Goal: Transaction & Acquisition: Purchase product/service

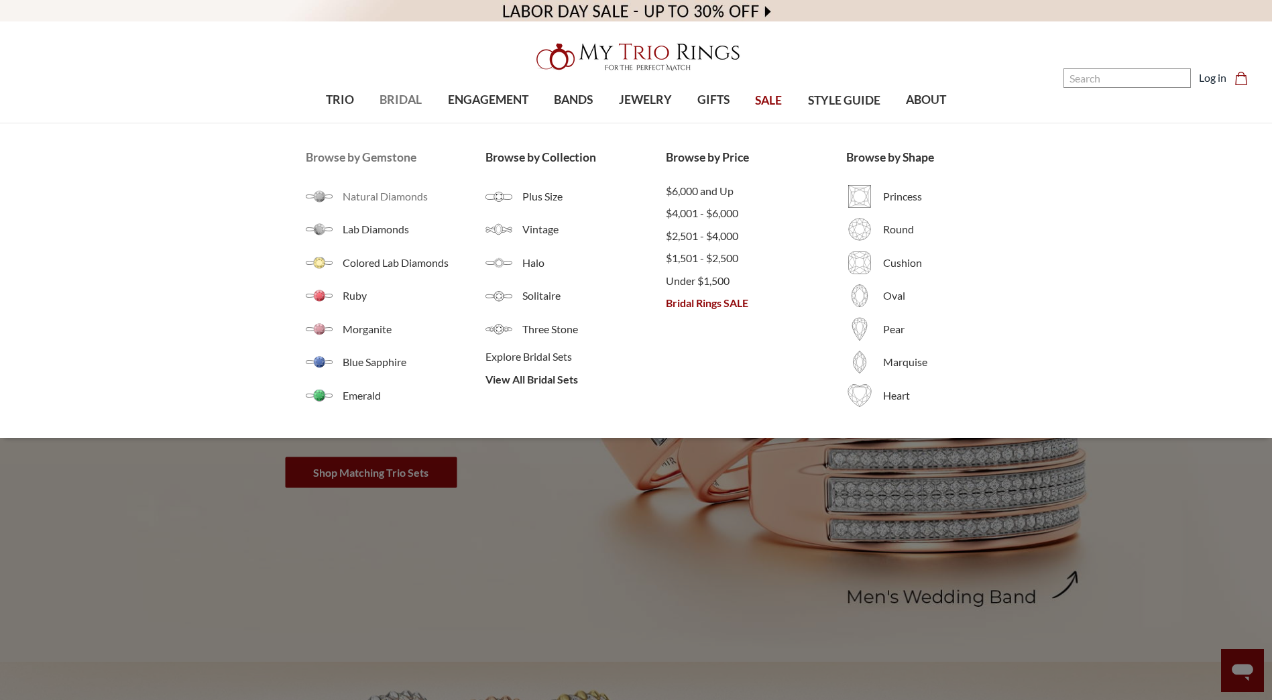
click at [380, 196] on span "Natural Diamonds" at bounding box center [414, 196] width 143 height 16
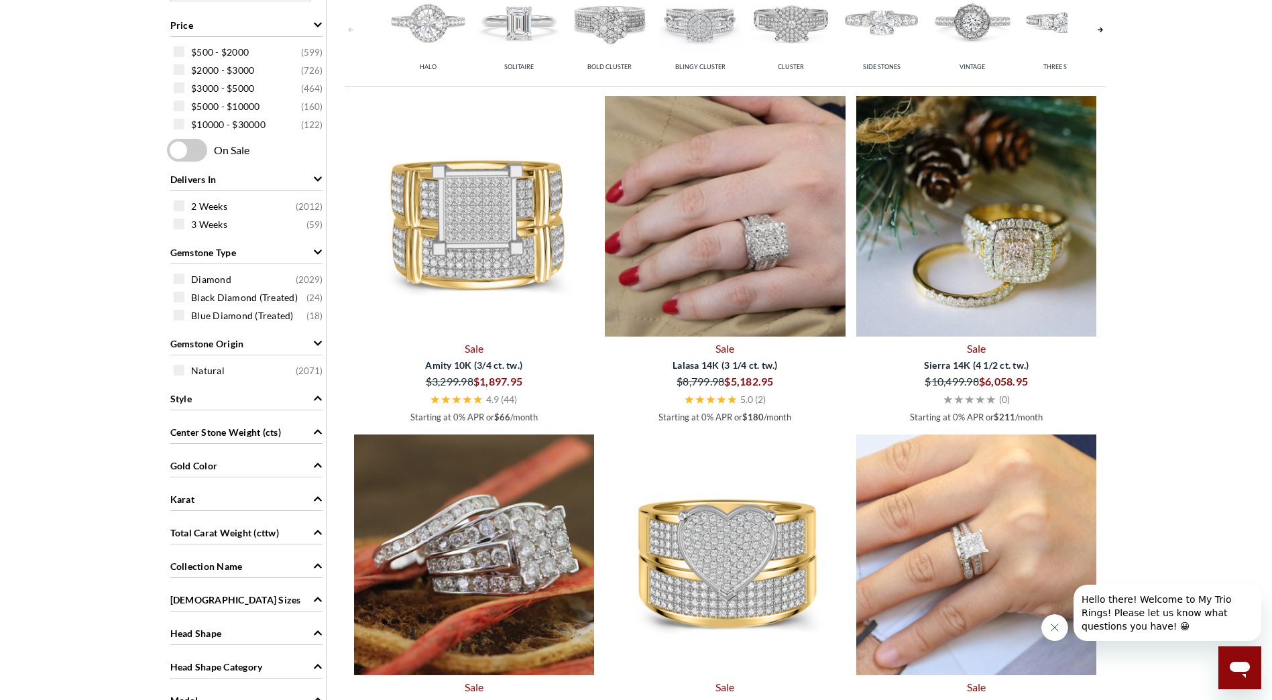
scroll to position [402, 0]
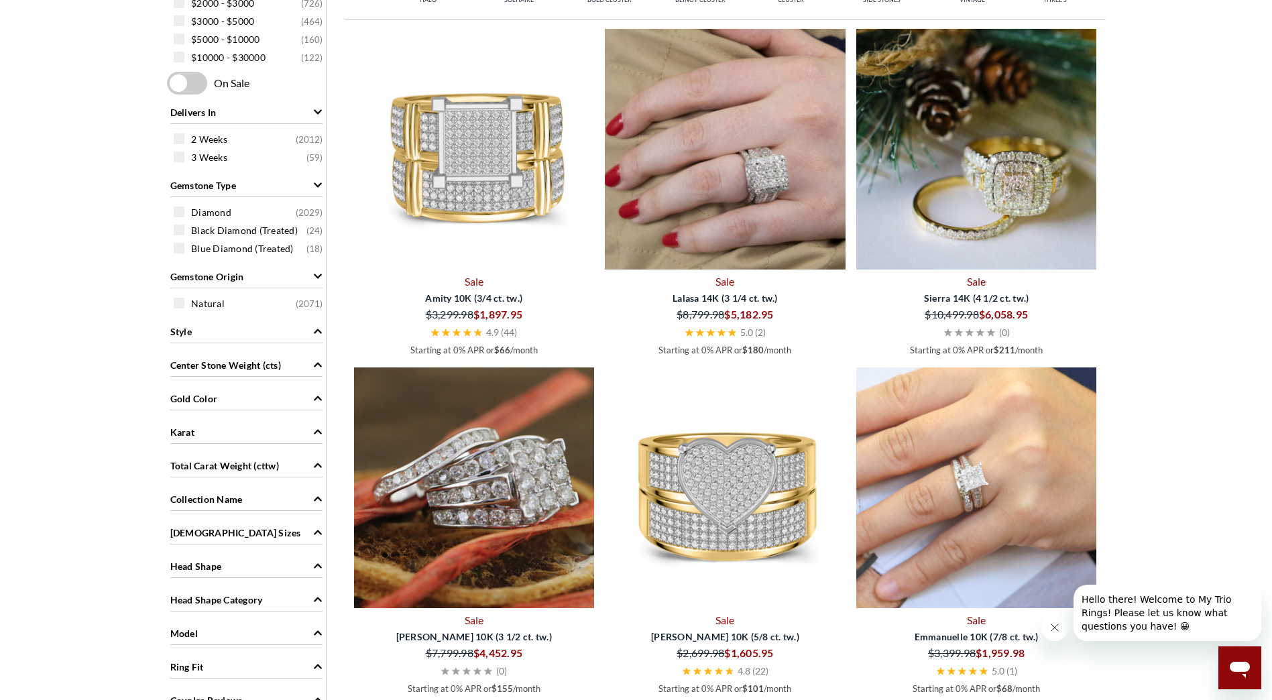
click at [315, 362] on icon "Center Stone Weight (cts)" at bounding box center [317, 364] width 9 height 9
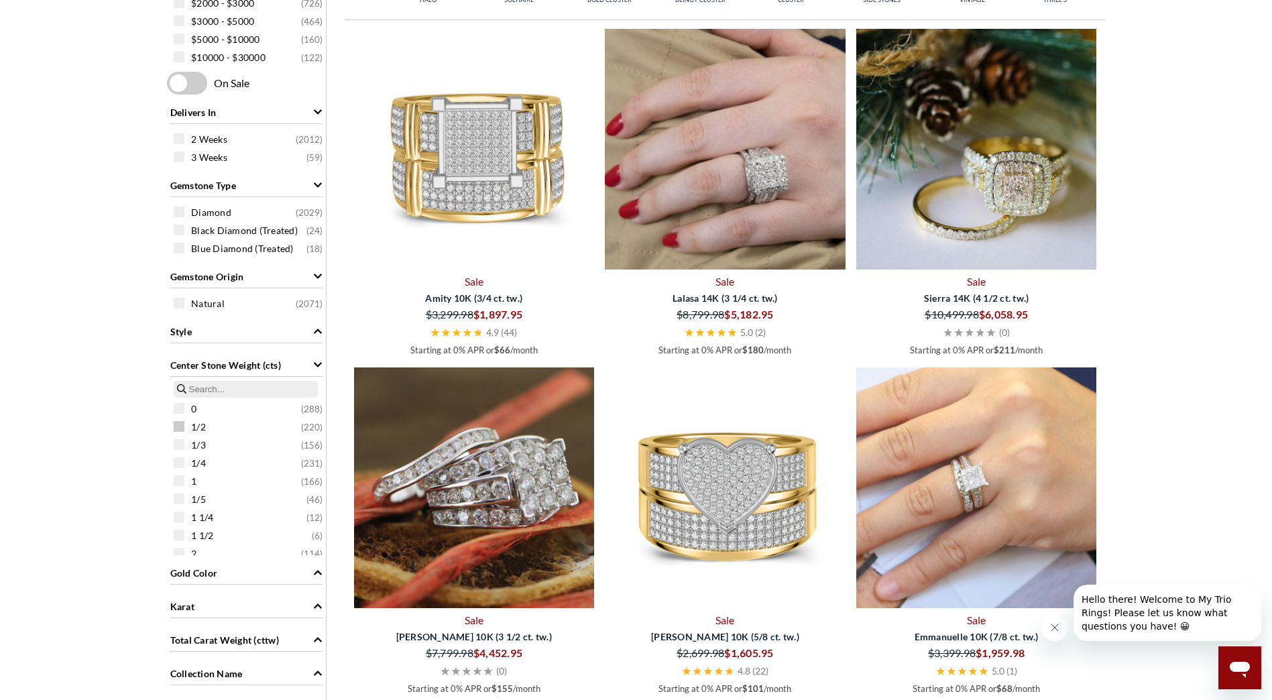
click at [198, 427] on span "1/2" at bounding box center [198, 426] width 15 height 13
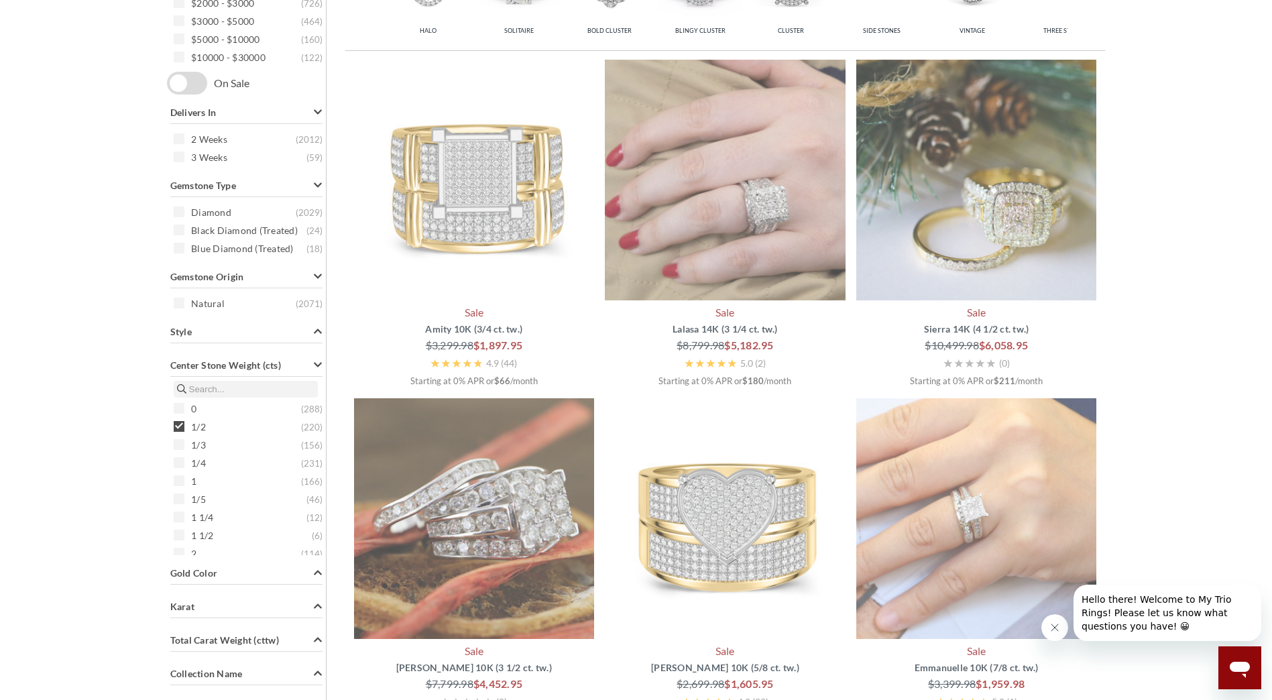
scroll to position [270, 0]
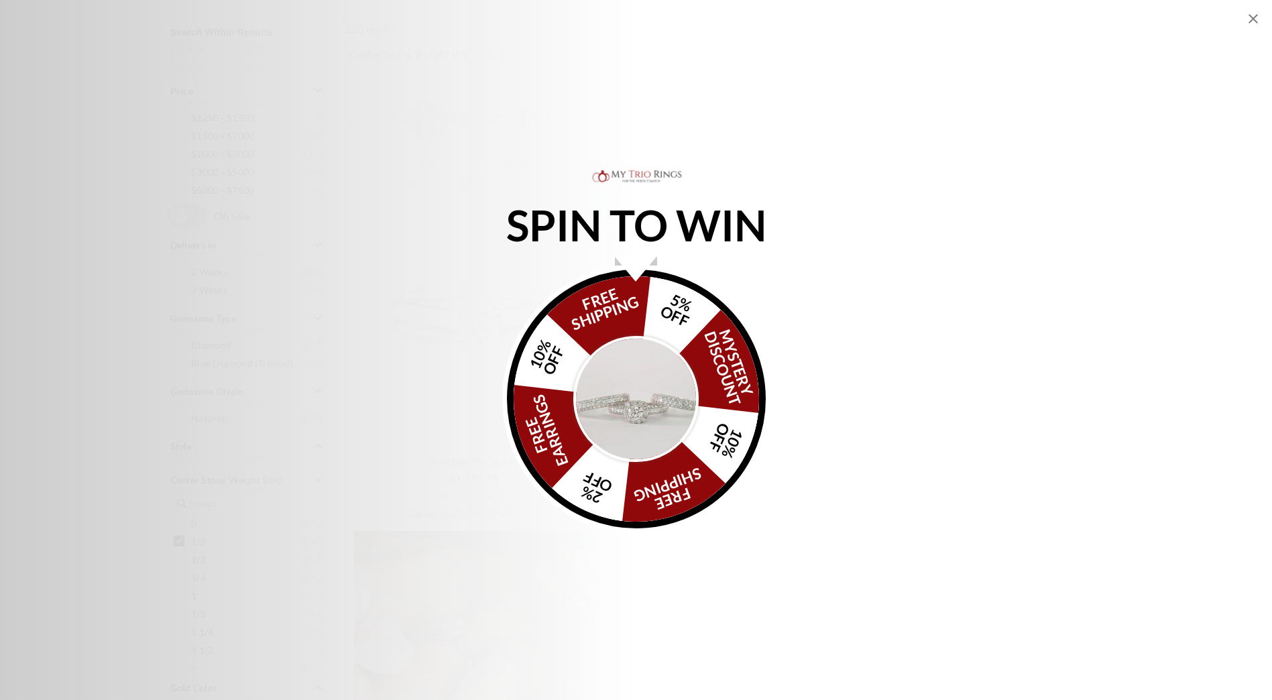
click at [1253, 19] on icon "Close popup" at bounding box center [1252, 18] width 9 height 9
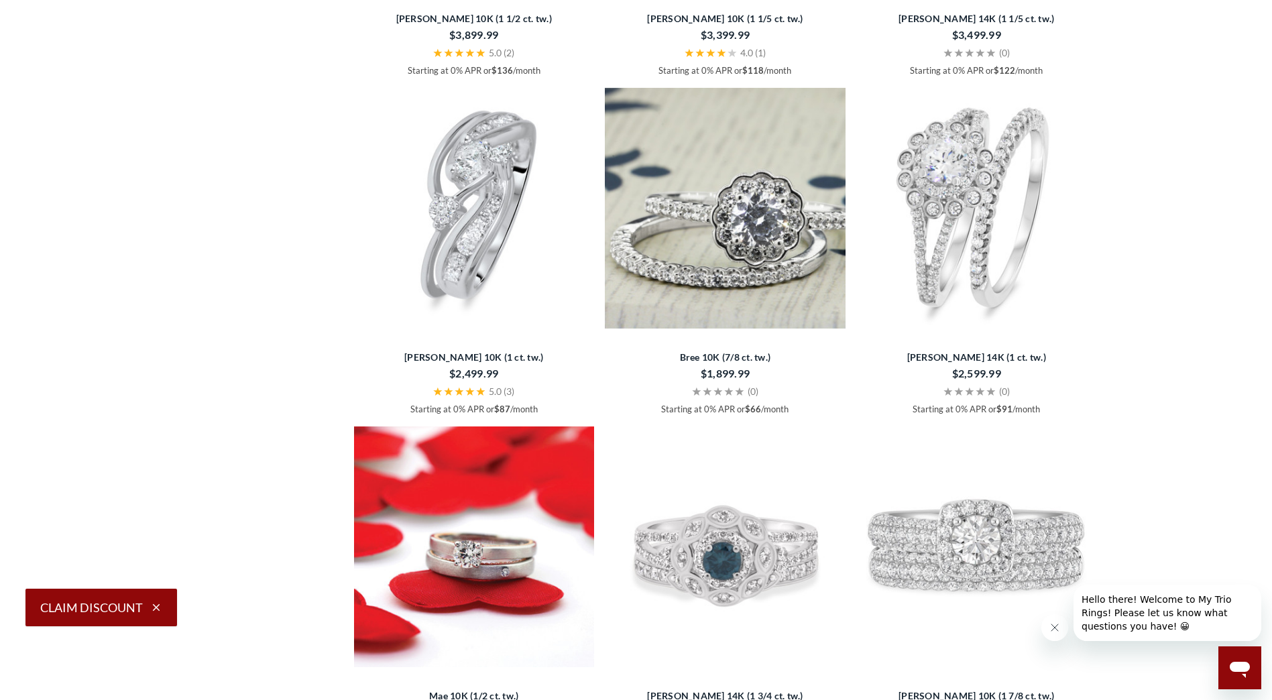
scroll to position [1544, 0]
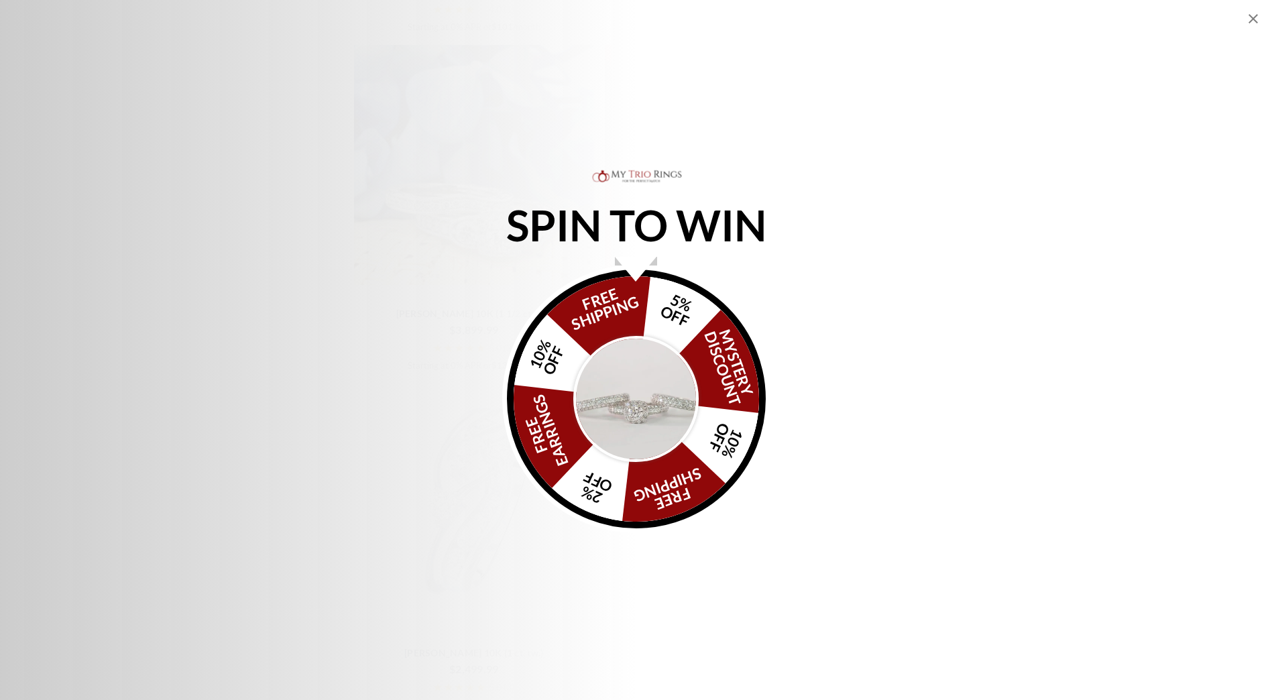
click at [1255, 23] on icon "Close popup" at bounding box center [1253, 19] width 16 height 16
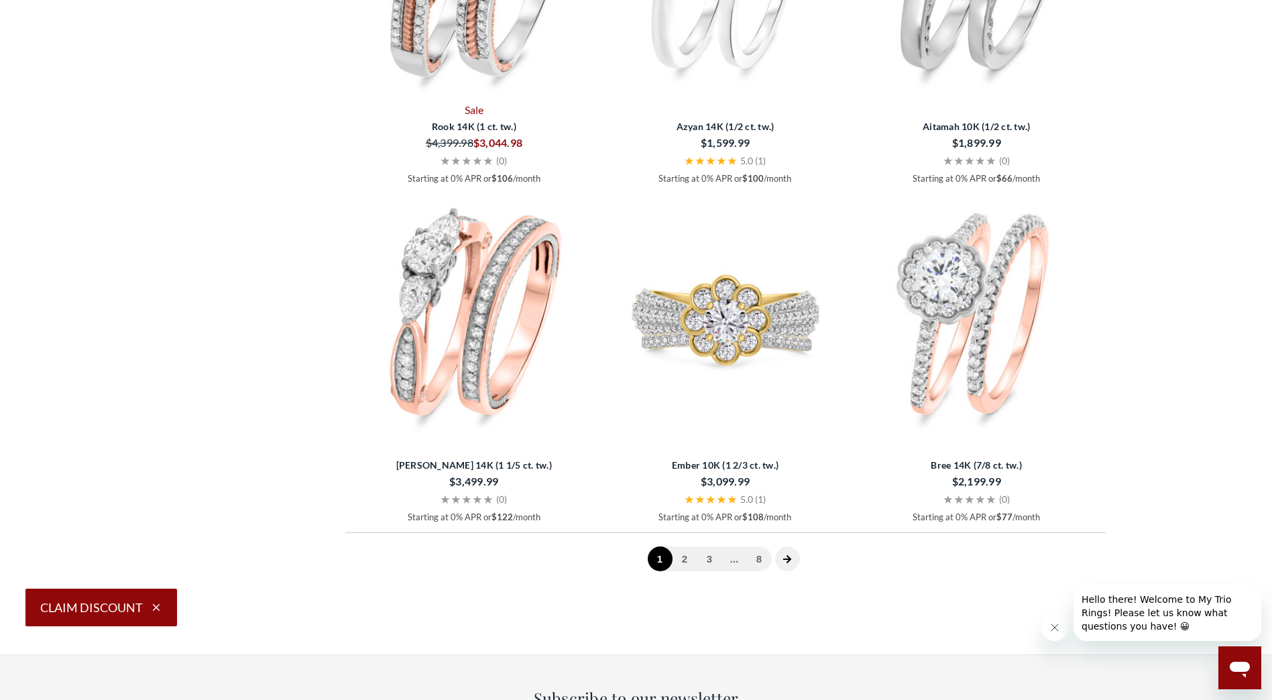
scroll to position [3555, 0]
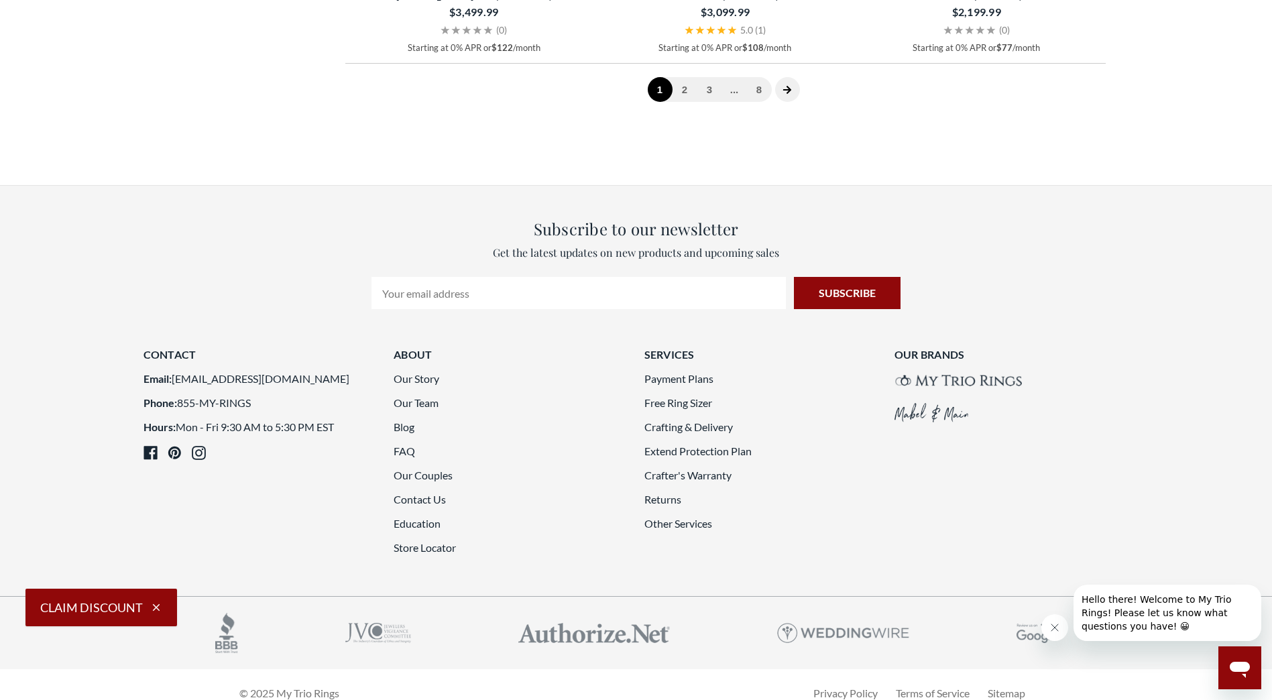
click at [795, 102] on span at bounding box center [787, 89] width 25 height 25
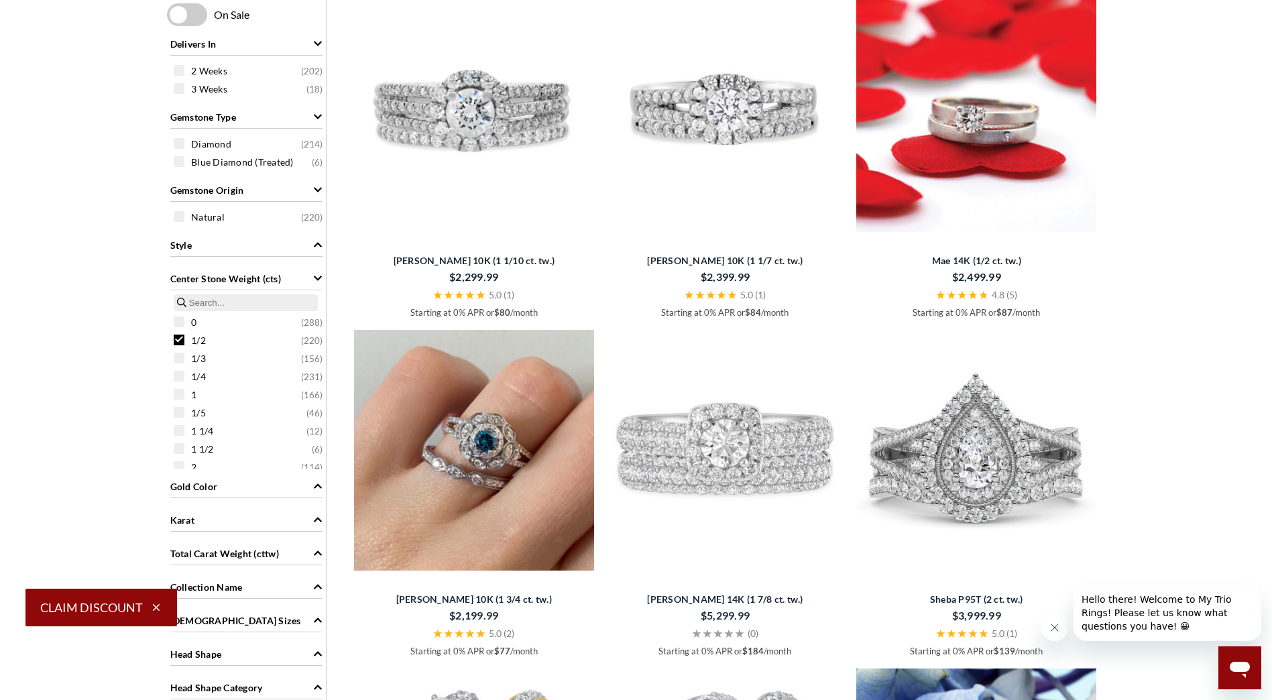
scroll to position [806, 0]
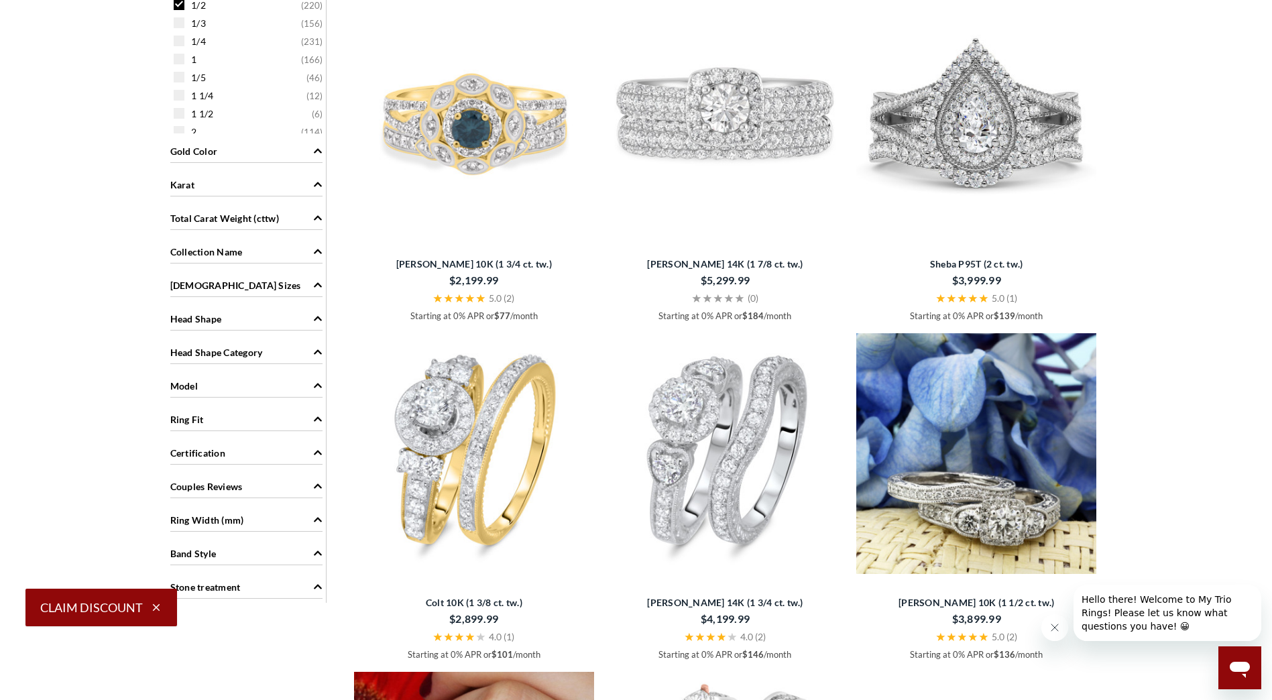
click at [321, 420] on icon "Ring Fit" at bounding box center [317, 418] width 9 height 9
click at [313, 411] on div "Ring Fit" at bounding box center [246, 418] width 152 height 25
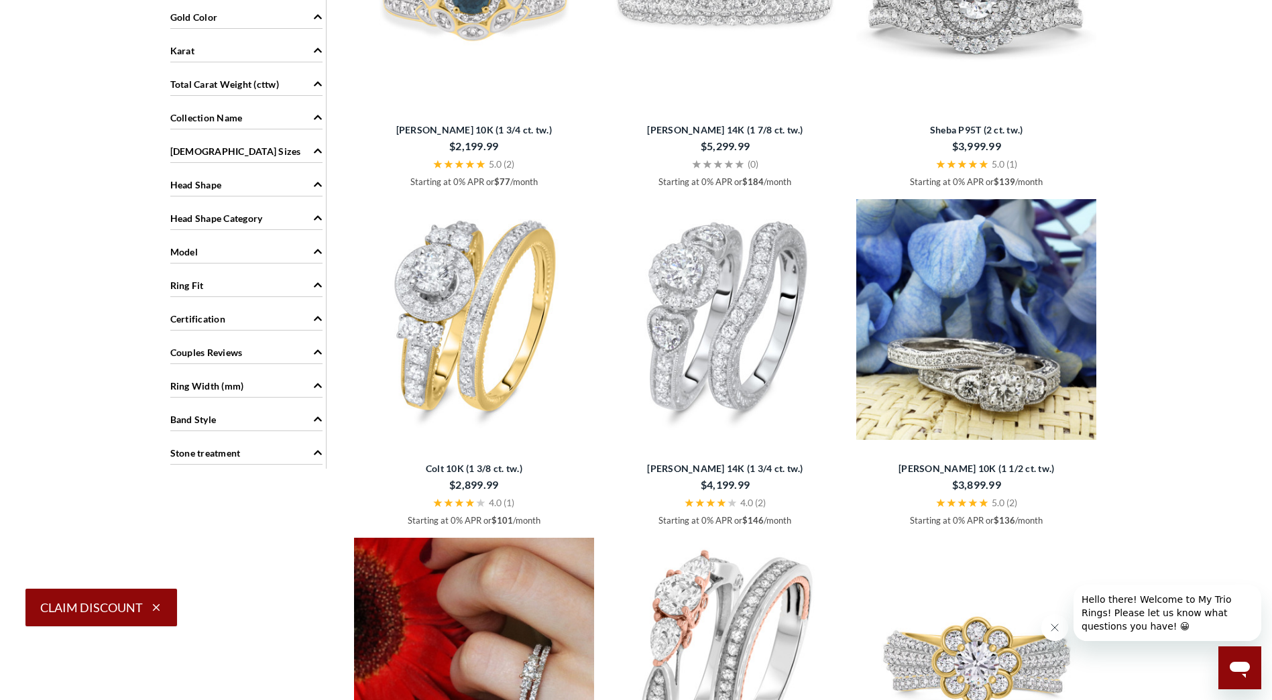
click at [320, 383] on icon "Ring Width (mm)" at bounding box center [317, 385] width 9 height 9
click at [325, 441] on div "Band Style" at bounding box center [246, 439] width 159 height 25
click at [316, 438] on icon "Band Style" at bounding box center [317, 440] width 9 height 9
click at [318, 149] on icon "Ladies Sizes" at bounding box center [317, 150] width 9 height 9
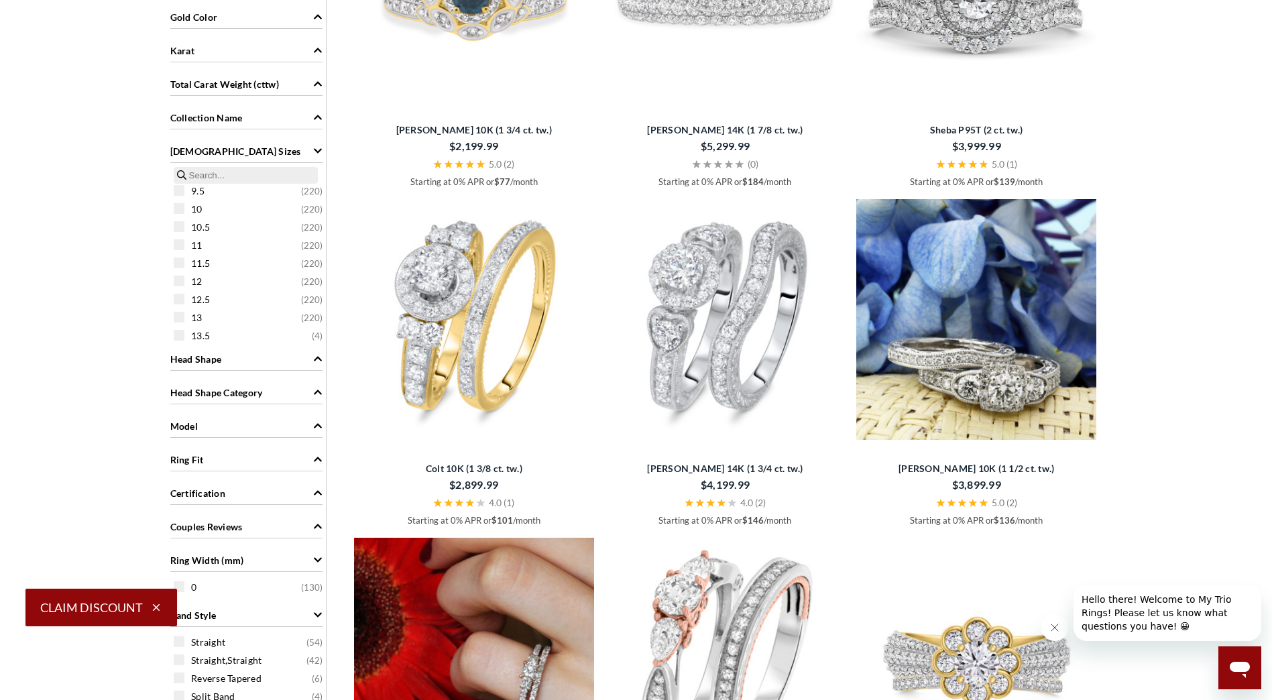
scroll to position [236, 0]
click at [187, 270] on div "11.5 ( 220 )" at bounding box center [250, 266] width 152 height 15
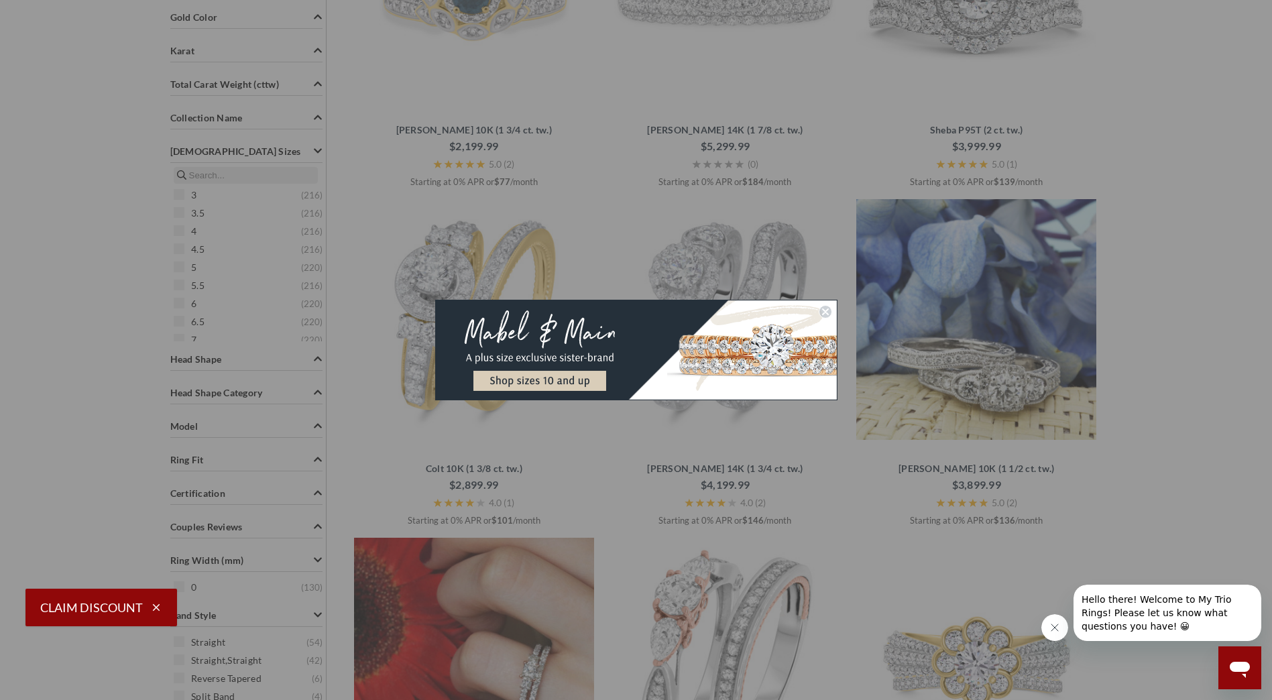
scroll to position [270, 0]
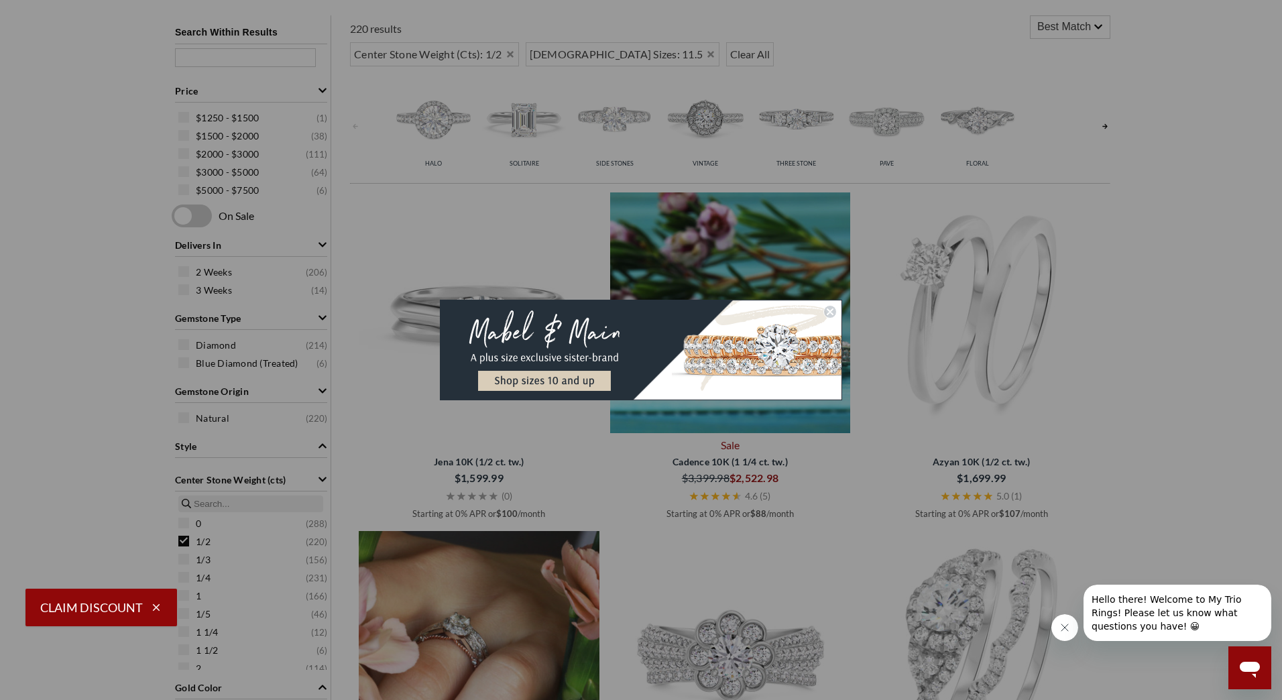
click at [827, 314] on circle "Close dialog" at bounding box center [830, 312] width 13 height 13
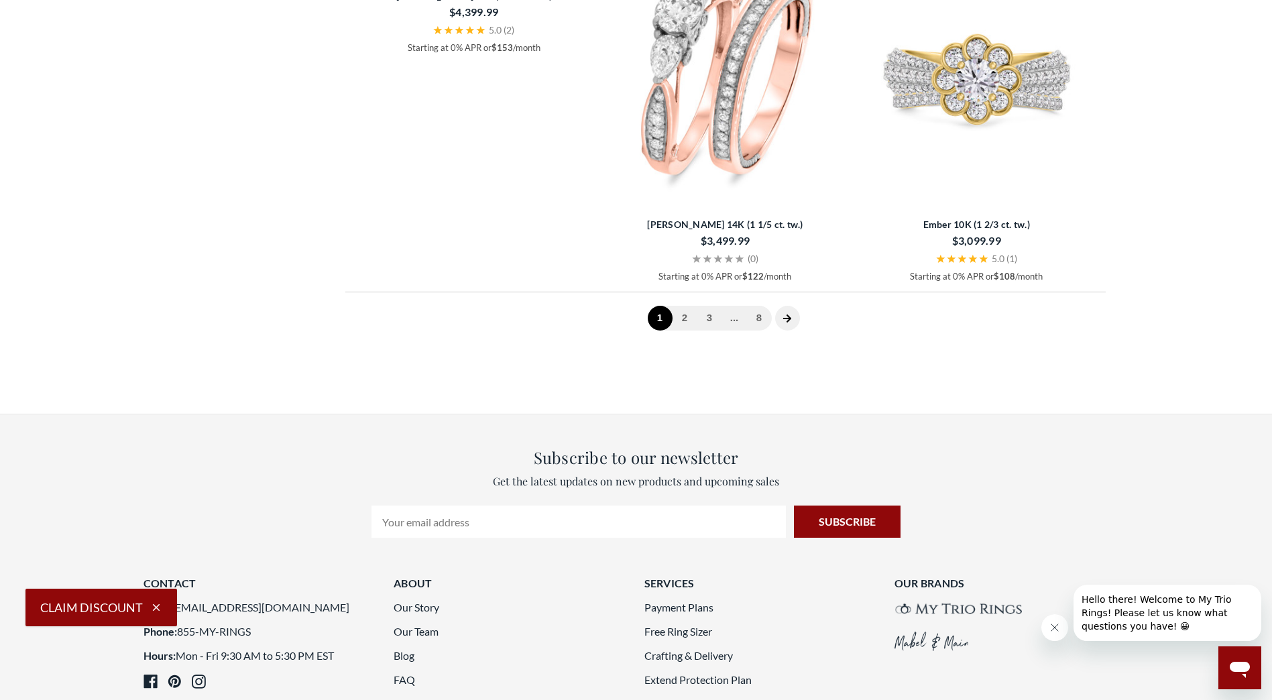
scroll to position [3622, 0]
